Goal: Find specific page/section: Find specific page/section

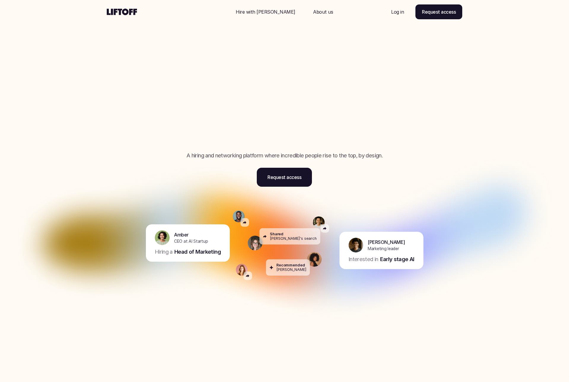
click at [397, 11] on p "Log in" at bounding box center [397, 11] width 13 height 7
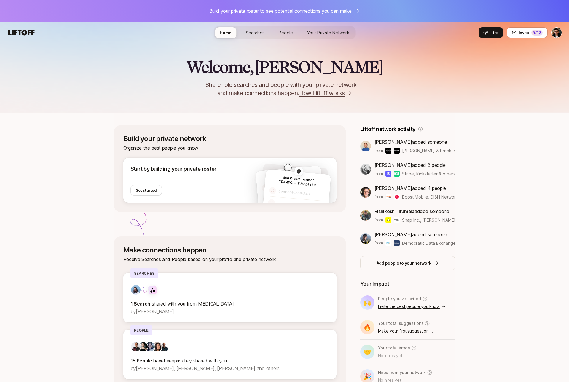
scroll to position [31, 0]
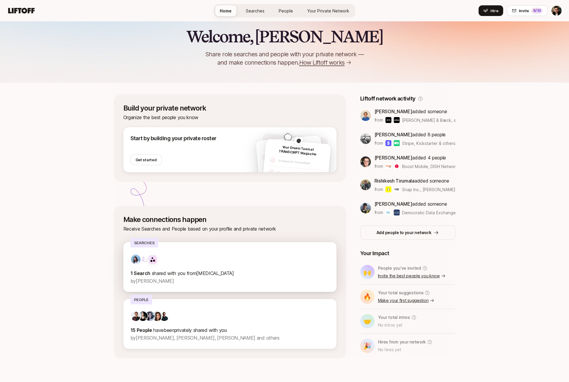
click at [246, 271] on p "1 Search shared with you from SONATA" at bounding box center [230, 274] width 199 height 8
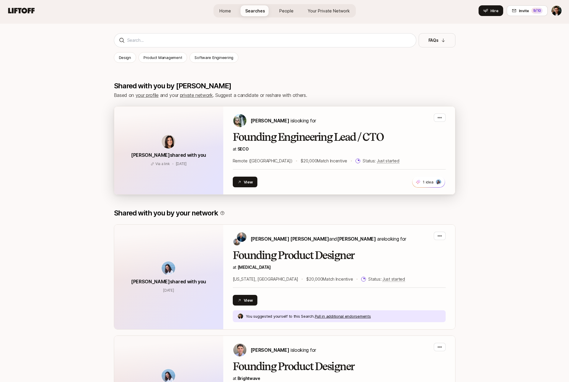
scroll to position [82, 0]
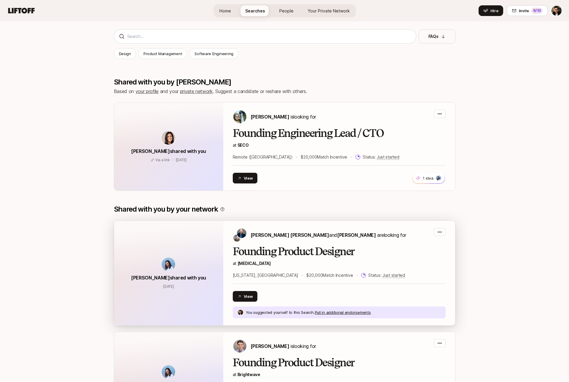
click at [283, 254] on h2 "Founding Product Designer" at bounding box center [339, 252] width 213 height 12
